Goal: Task Accomplishment & Management: Manage account settings

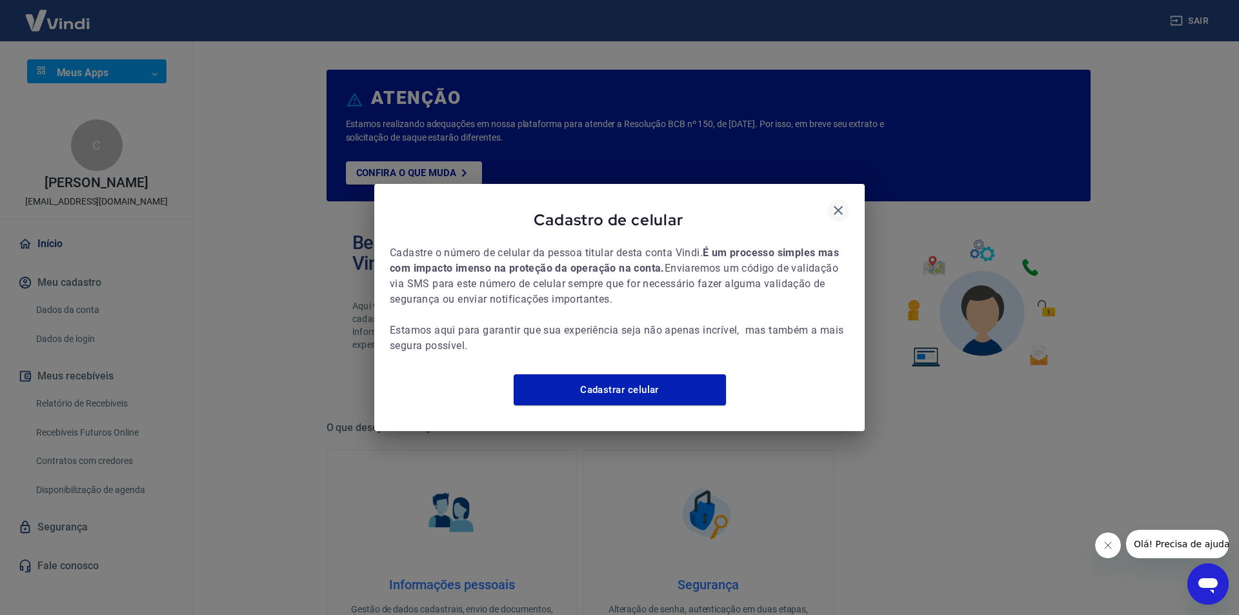
click at [837, 203] on icon "button" at bounding box center [837, 210] width 15 height 15
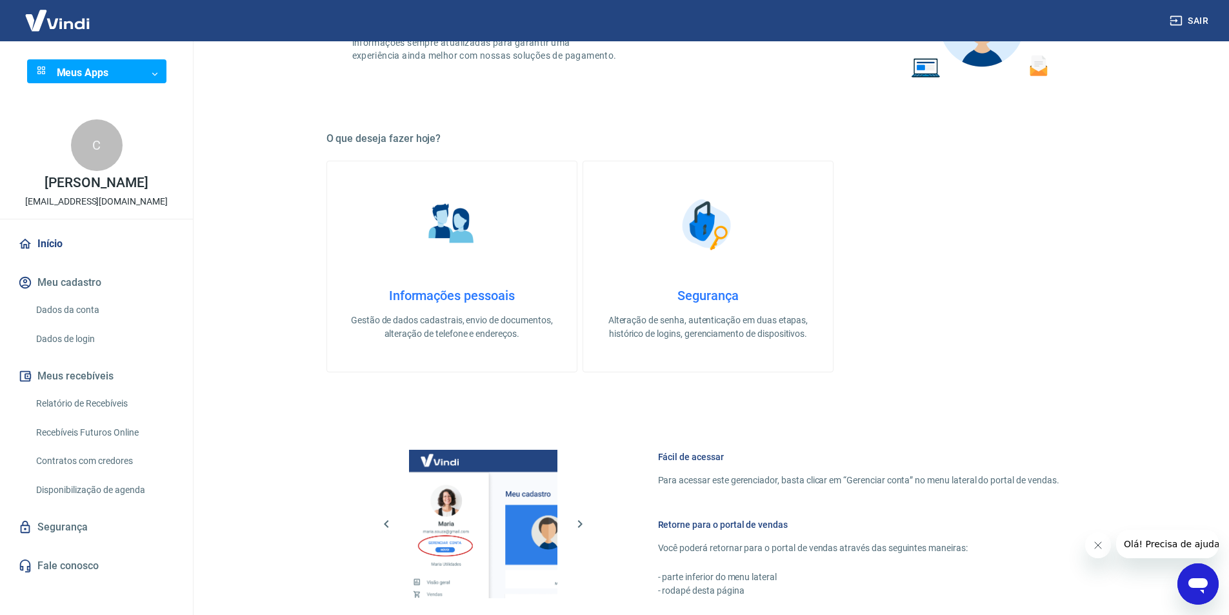
scroll to position [387, 0]
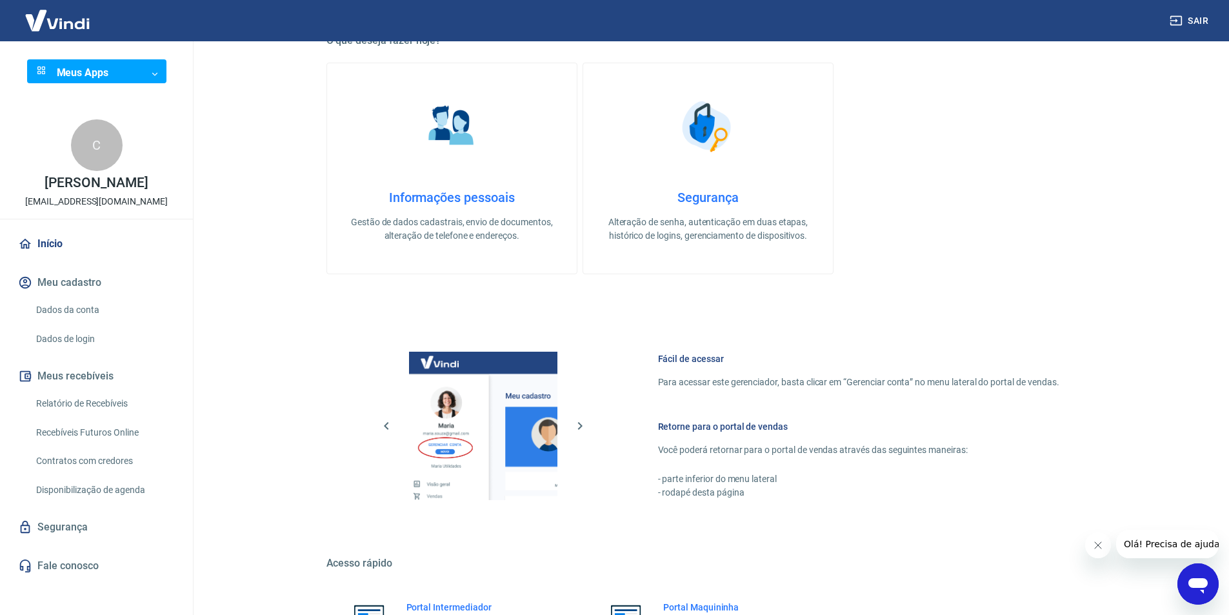
click at [97, 399] on link "Relatório de Recebíveis" at bounding box center [104, 403] width 146 height 26
